Goal: Navigation & Orientation: Find specific page/section

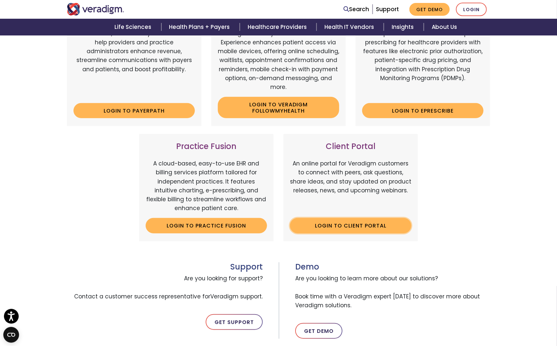
click at [357, 226] on link "Login to Client Portal" at bounding box center [350, 225] width 121 height 15
click at [89, 225] on div "Payerpath Web-based, user-friendly solutions that help providers and practice a…" at bounding box center [278, 126] width 433 height 245
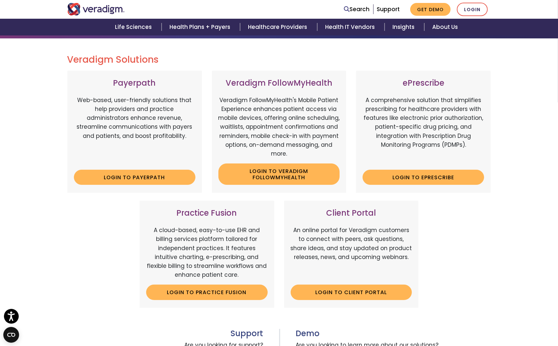
scroll to position [164, 0]
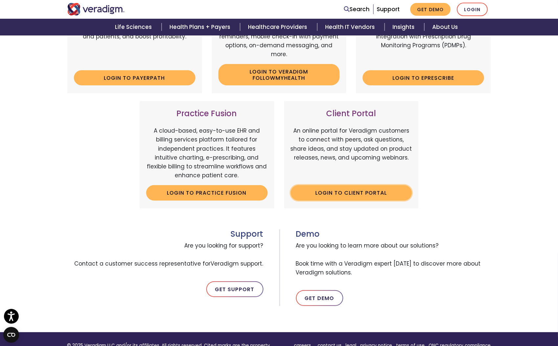
click at [352, 194] on link "Login to Client Portal" at bounding box center [350, 192] width 121 height 15
